Goal: Check status: Check status

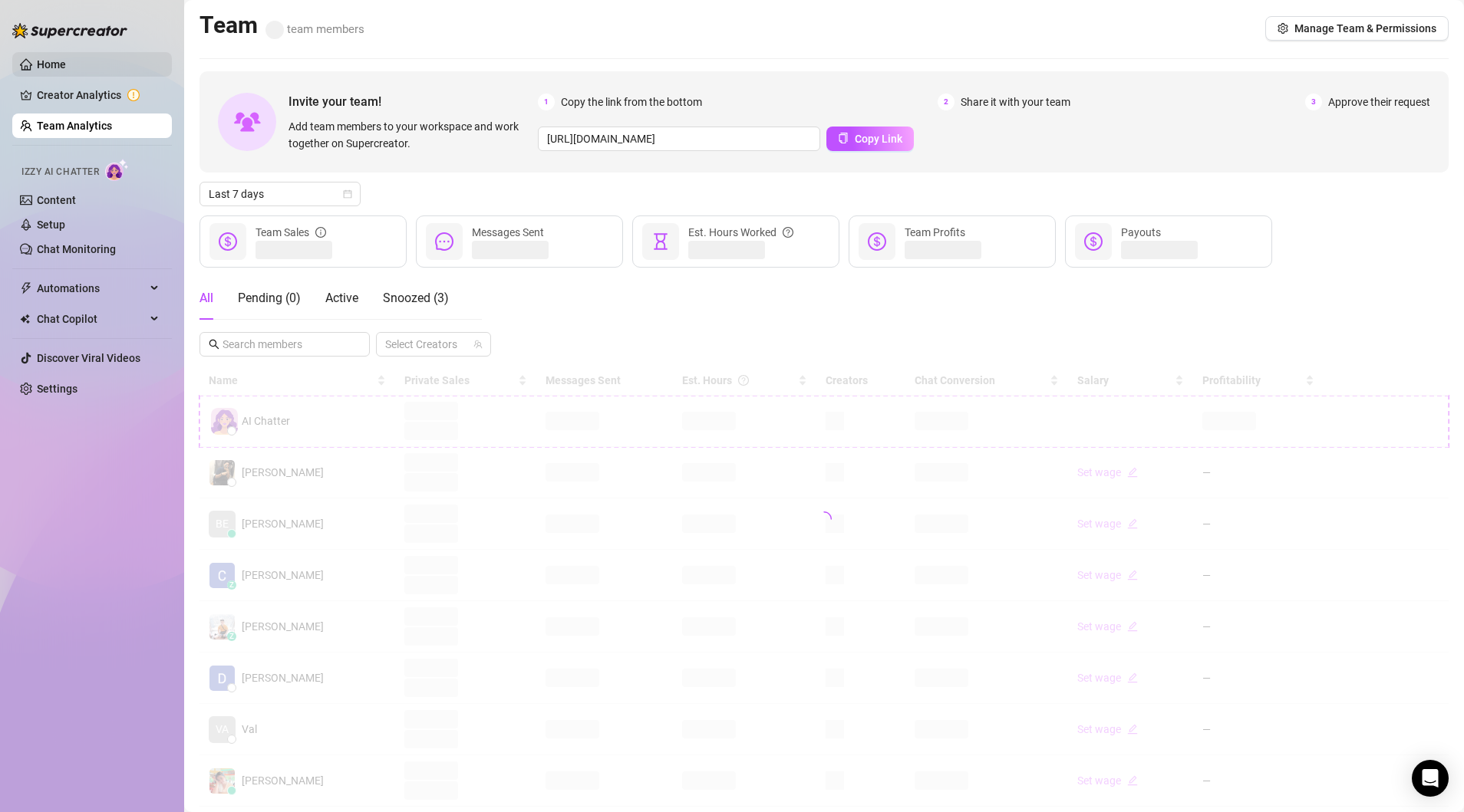
click at [52, 63] on link "Home" at bounding box center [52, 64] width 29 height 12
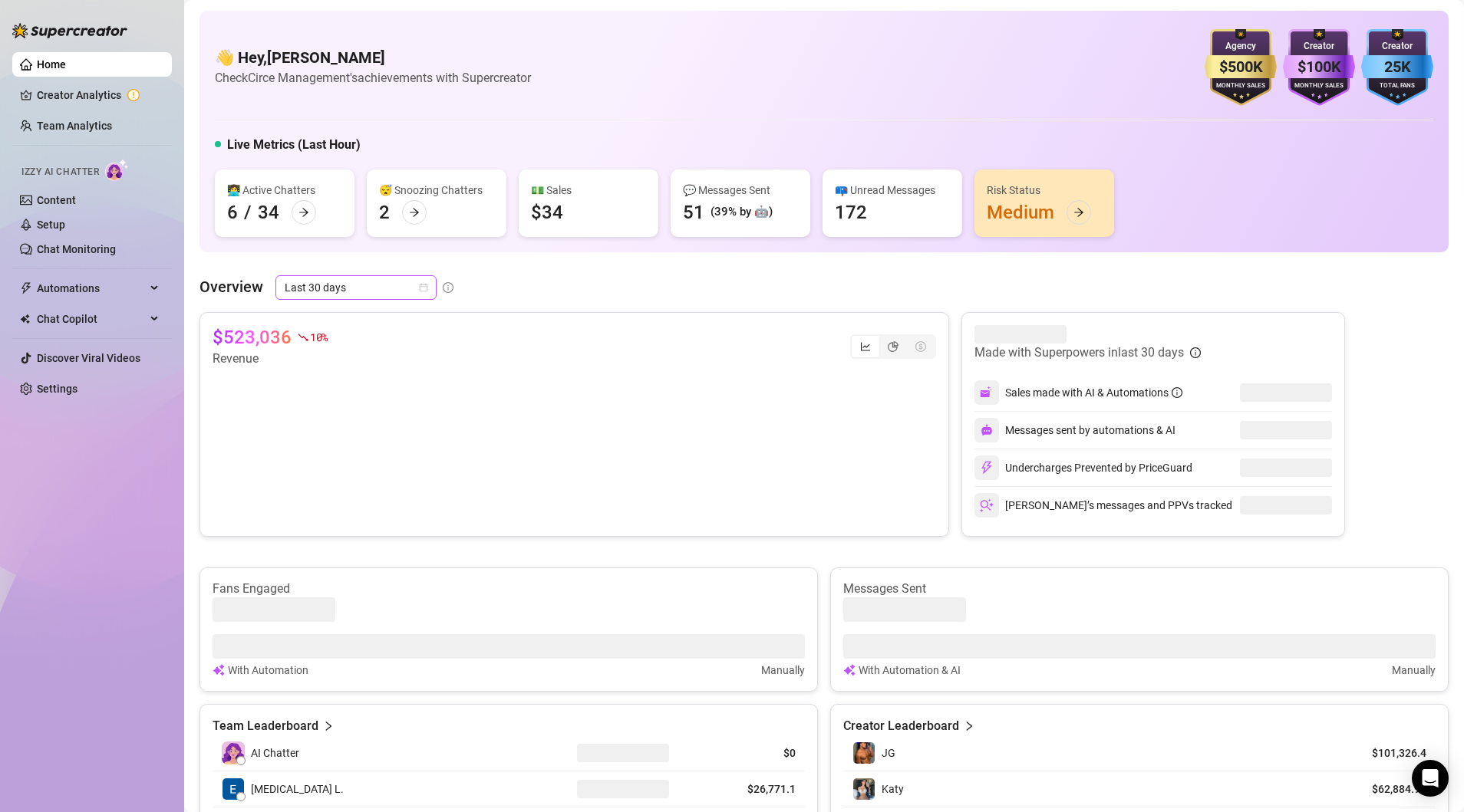
click at [425, 290] on icon "calendar" at bounding box center [423, 287] width 9 height 9
click at [364, 411] on div "Custom date" at bounding box center [355, 416] width 137 height 17
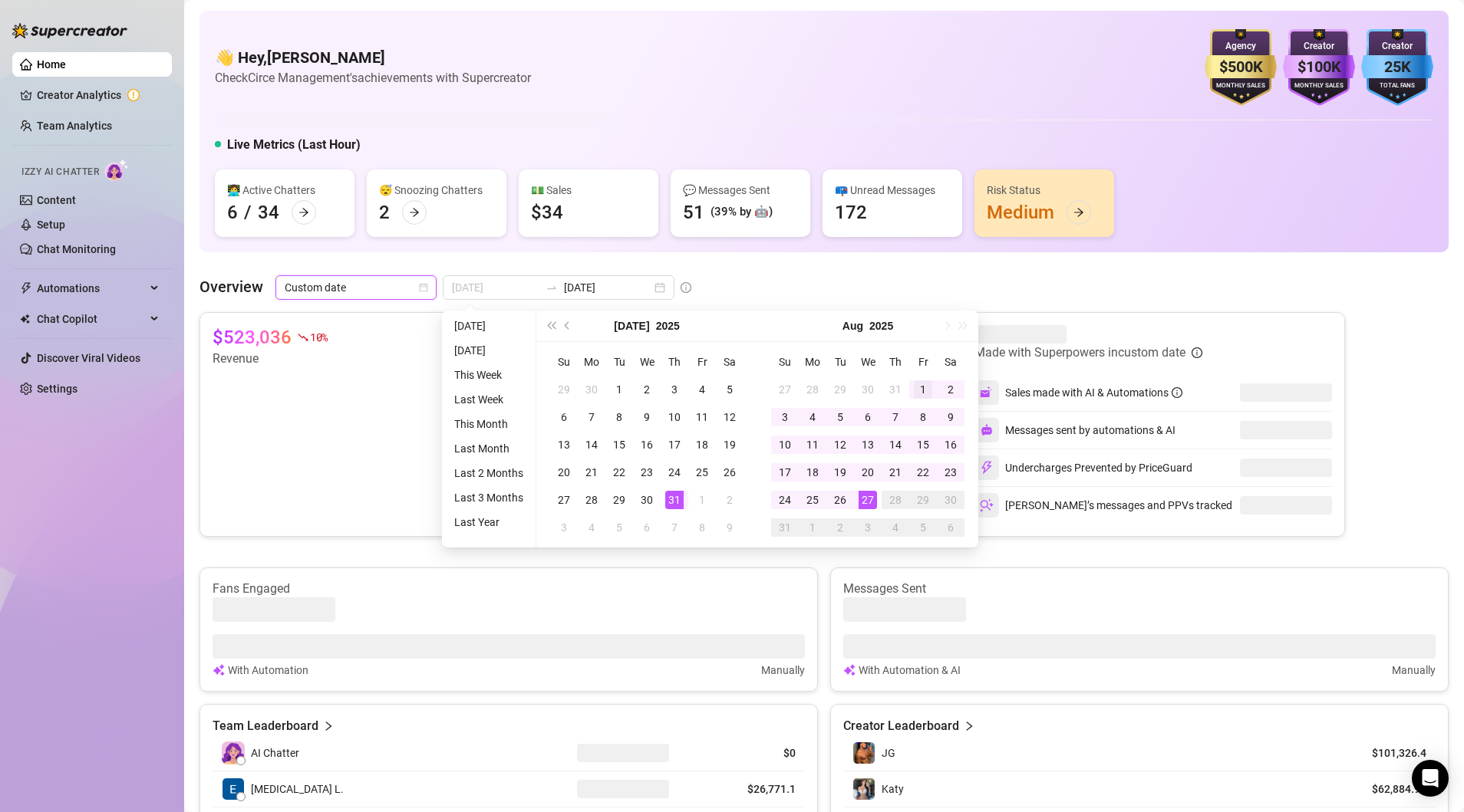
type input "[DATE]"
click at [915, 387] on div "1" at bounding box center [923, 390] width 18 height 18
type input "[DATE]"
click at [862, 498] on div "27" at bounding box center [867, 500] width 18 height 18
